Goal: Information Seeking & Learning: Find specific fact

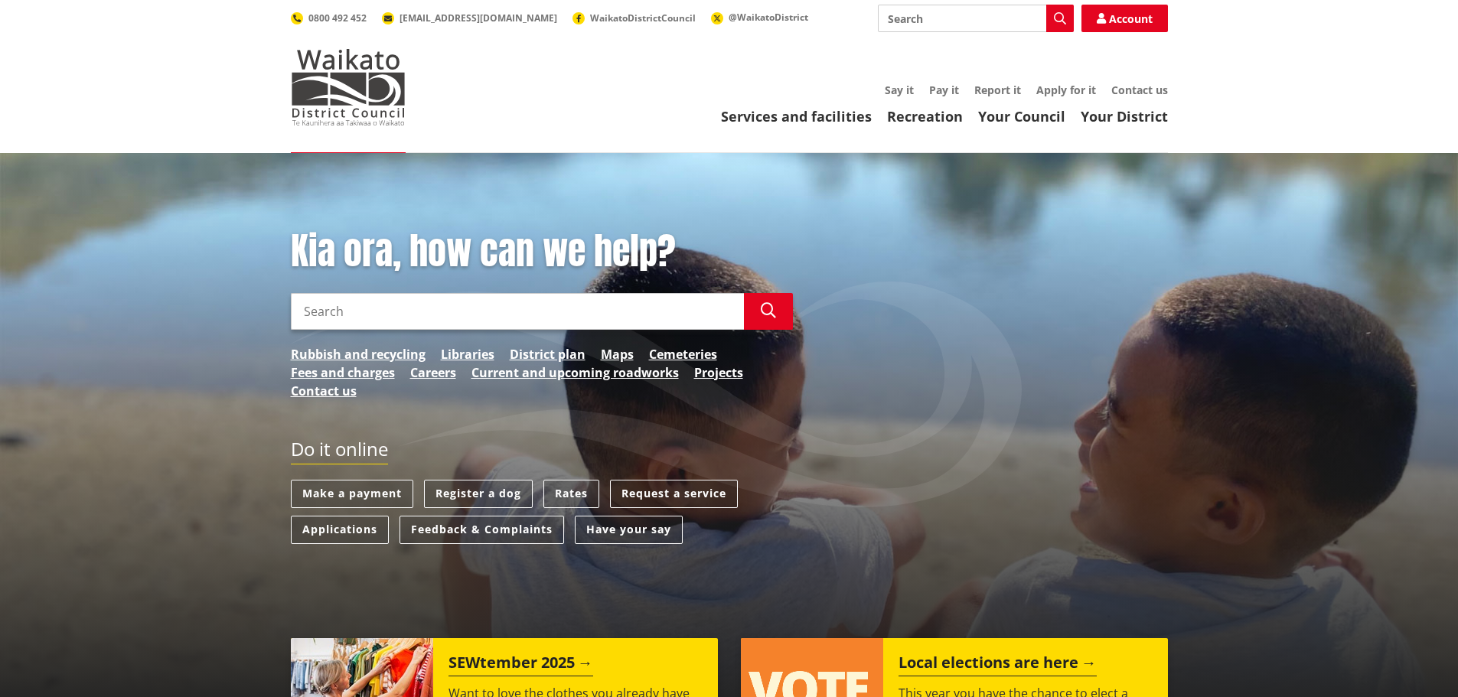
click at [913, 17] on input "Search" at bounding box center [976, 19] width 196 height 28
click at [1062, 16] on icon "button" at bounding box center [1060, 18] width 12 height 12
click at [983, 49] on div "Council Meeting - Adoption of Fees & Charges ([DATE]-[DATE])" at bounding box center [976, 47] width 194 height 28
type input "Council Meeting - Adoption of Fees & Charges ([DATE]-[DATE])"
click at [1033, 114] on link "Your Council" at bounding box center [1021, 116] width 87 height 18
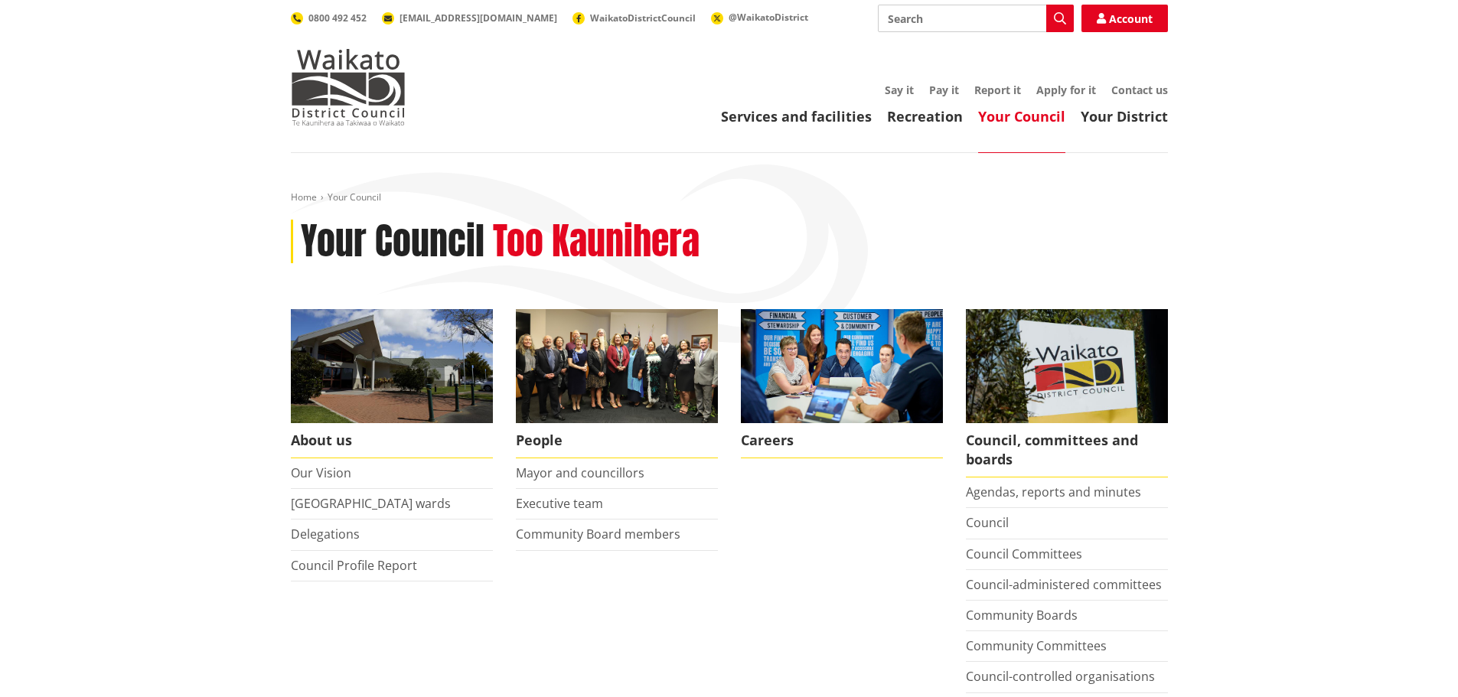
click at [938, 15] on input "Search" at bounding box center [976, 19] width 196 height 28
type input "fees and charges"
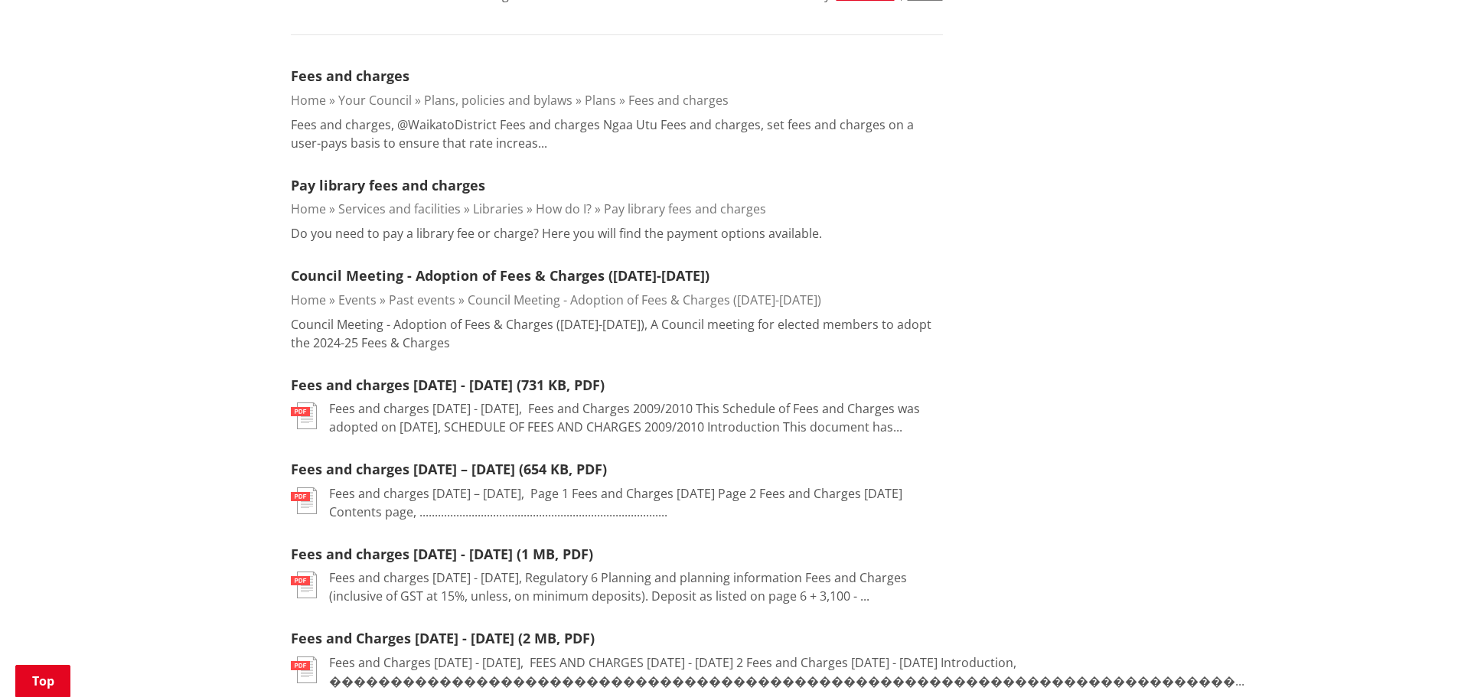
scroll to position [230, 0]
